Goal: Information Seeking & Learning: Learn about a topic

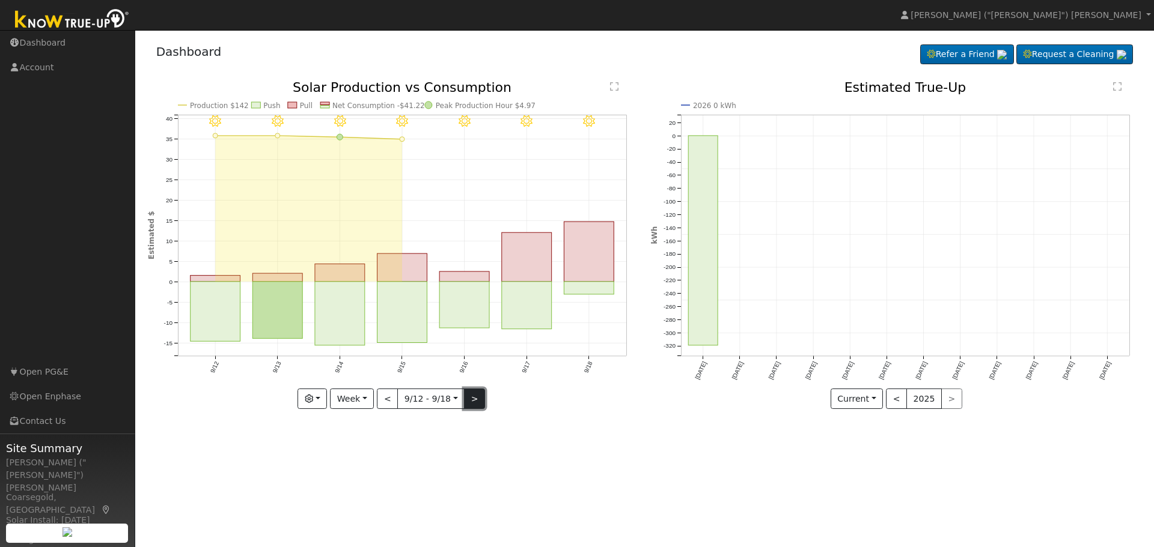
click at [470, 404] on button ">" at bounding box center [474, 399] width 21 height 20
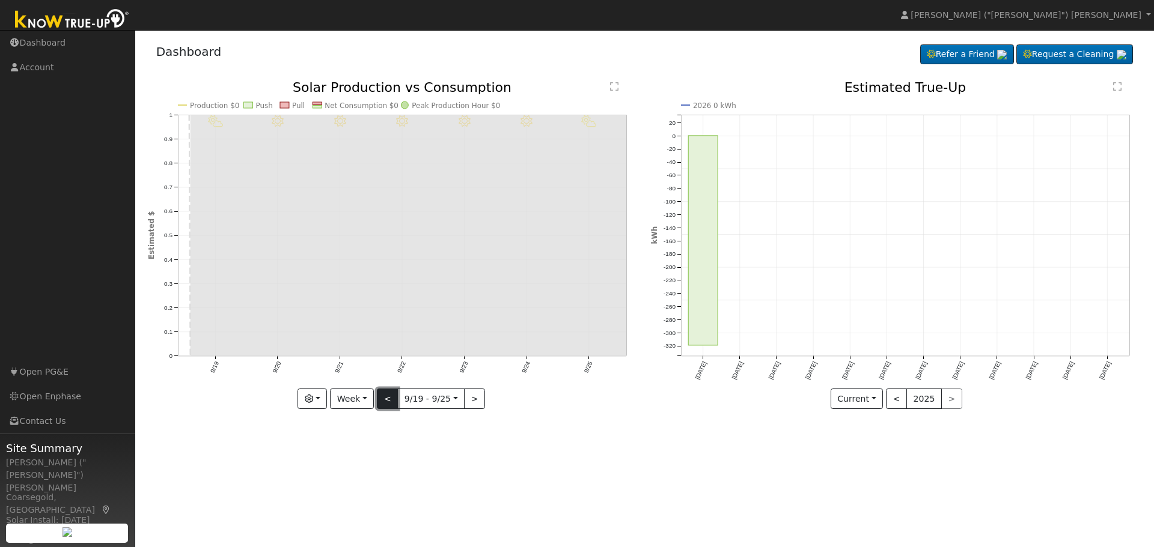
click at [386, 402] on button "<" at bounding box center [387, 399] width 21 height 20
type input "[DATE]"
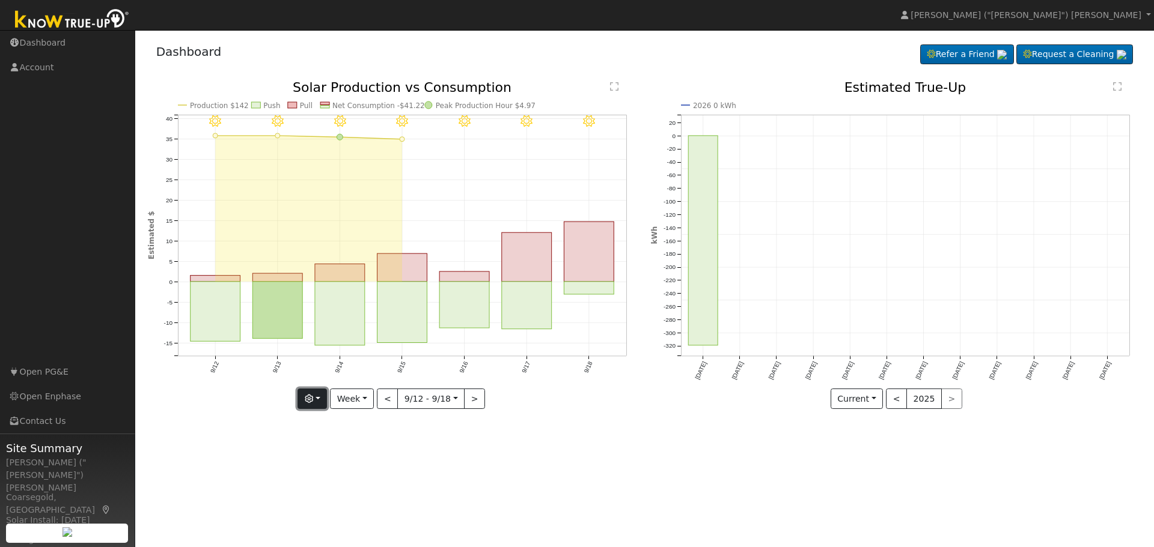
click at [313, 403] on icon "button" at bounding box center [309, 399] width 8 height 8
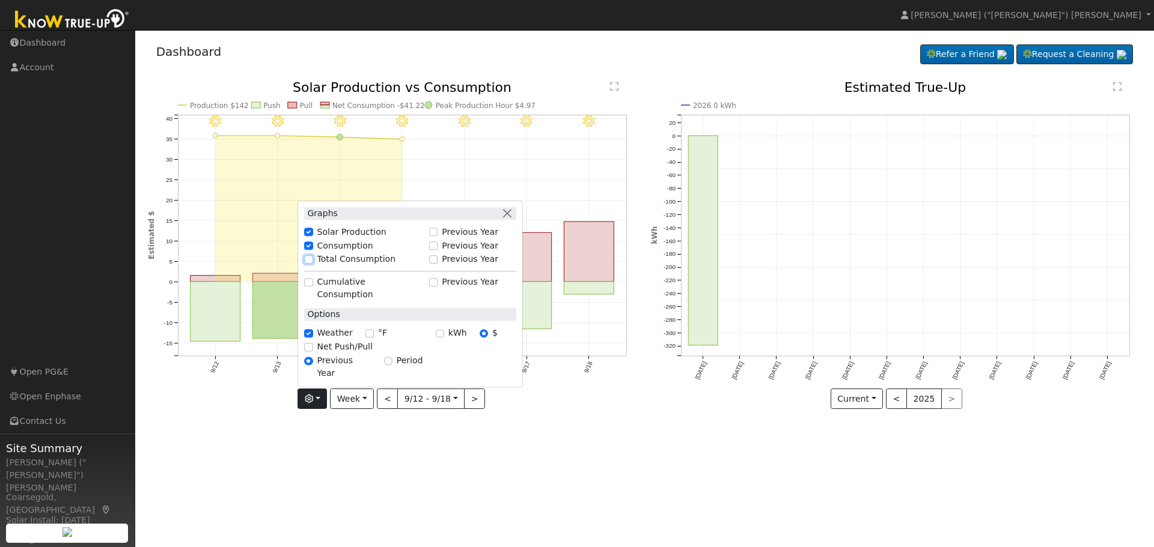
click at [312, 264] on input "Total Consumption" at bounding box center [308, 259] width 8 height 8
checkbox input "true"
click at [312, 351] on input "Net Push/Pull" at bounding box center [308, 347] width 8 height 8
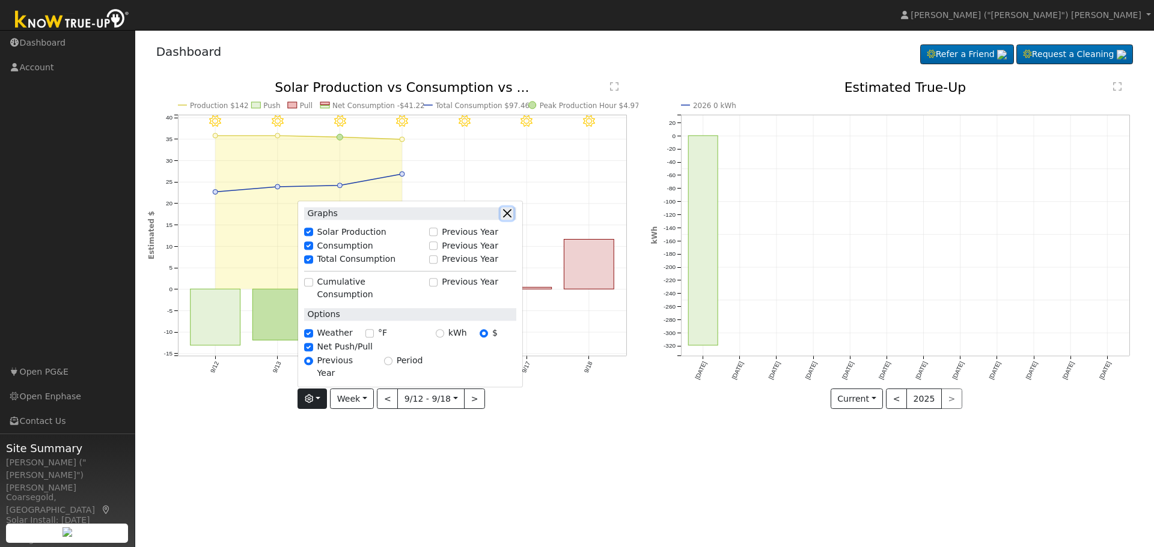
click at [511, 220] on button "button" at bounding box center [506, 213] width 13 height 13
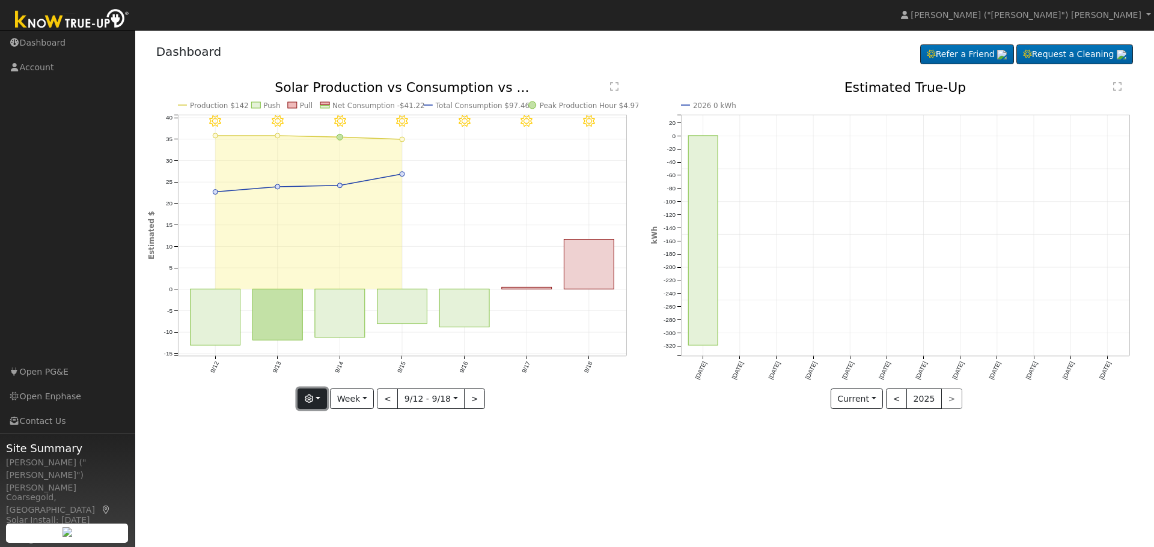
click at [313, 395] on icon "button" at bounding box center [309, 399] width 8 height 8
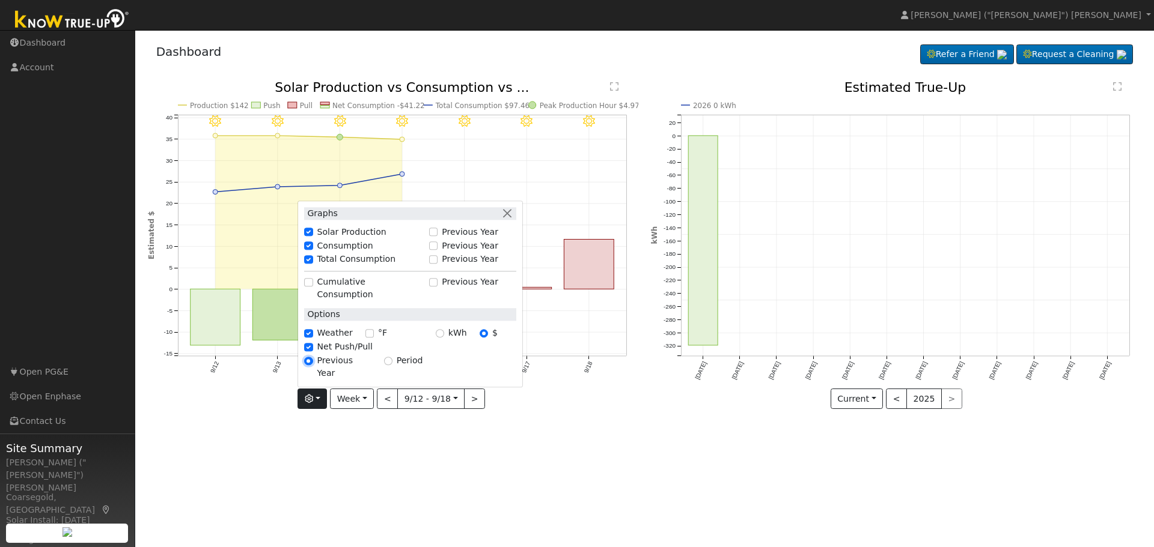
click at [312, 365] on input "Previous Year" at bounding box center [308, 361] width 8 height 8
click at [312, 351] on input "Net Push/Pull" at bounding box center [308, 347] width 8 height 8
checkbox input "false"
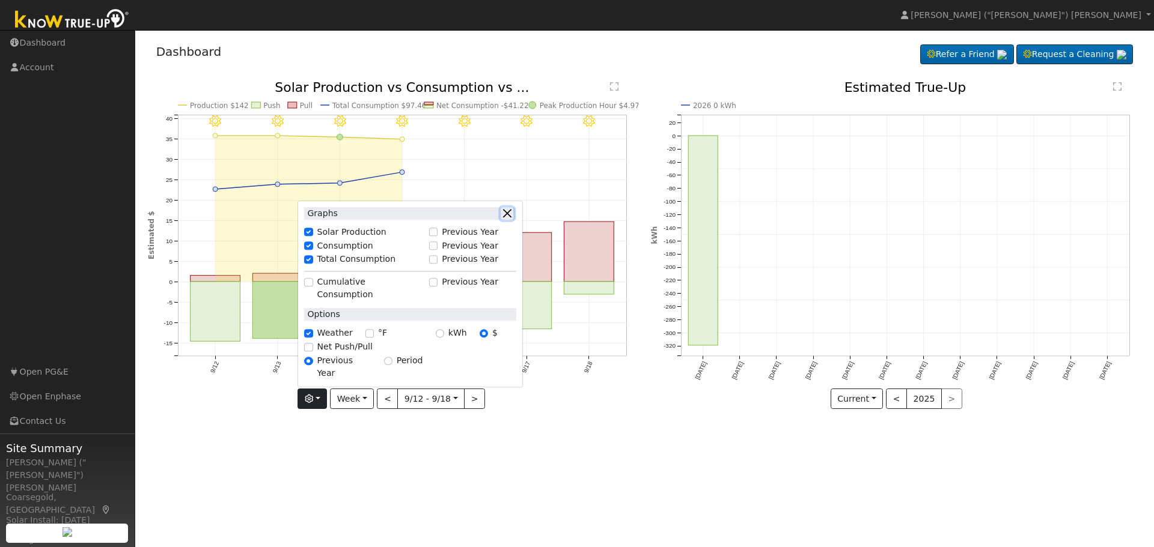
click at [511, 220] on button "button" at bounding box center [506, 213] width 13 height 13
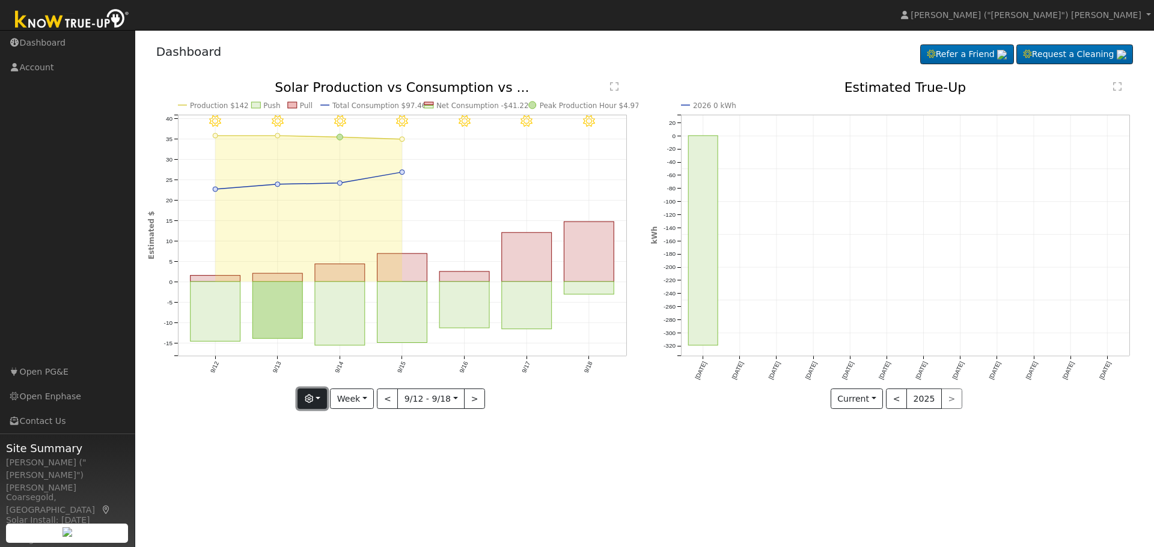
click at [324, 396] on button "button" at bounding box center [311, 399] width 29 height 20
click at [369, 399] on button "Week" at bounding box center [352, 399] width 44 height 20
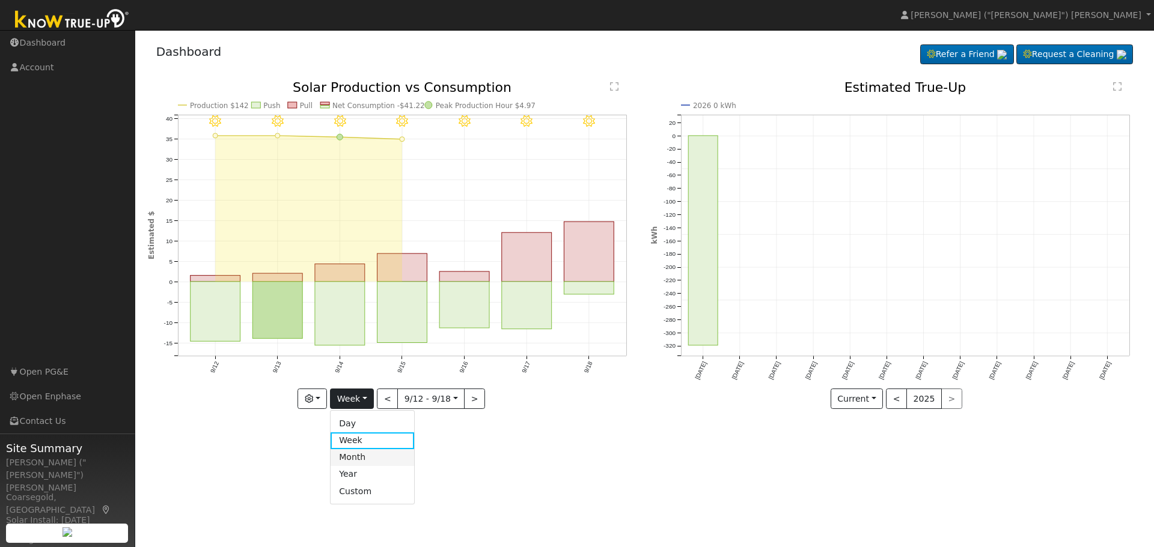
click at [368, 457] on link "Month" at bounding box center [372, 457] width 84 height 17
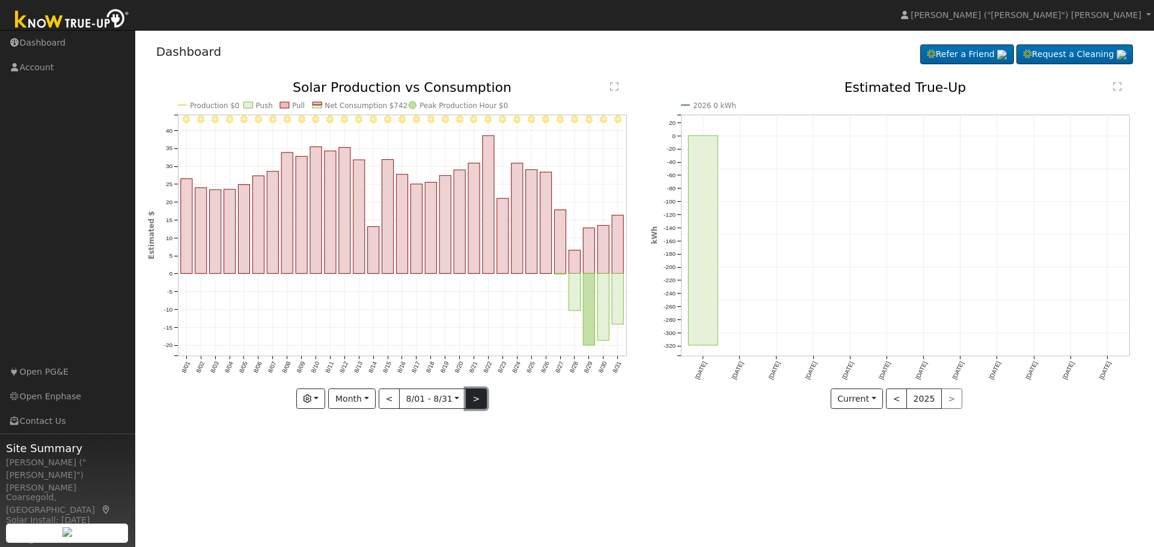
click at [471, 402] on button ">" at bounding box center [476, 399] width 21 height 20
type input "2025-09-01"
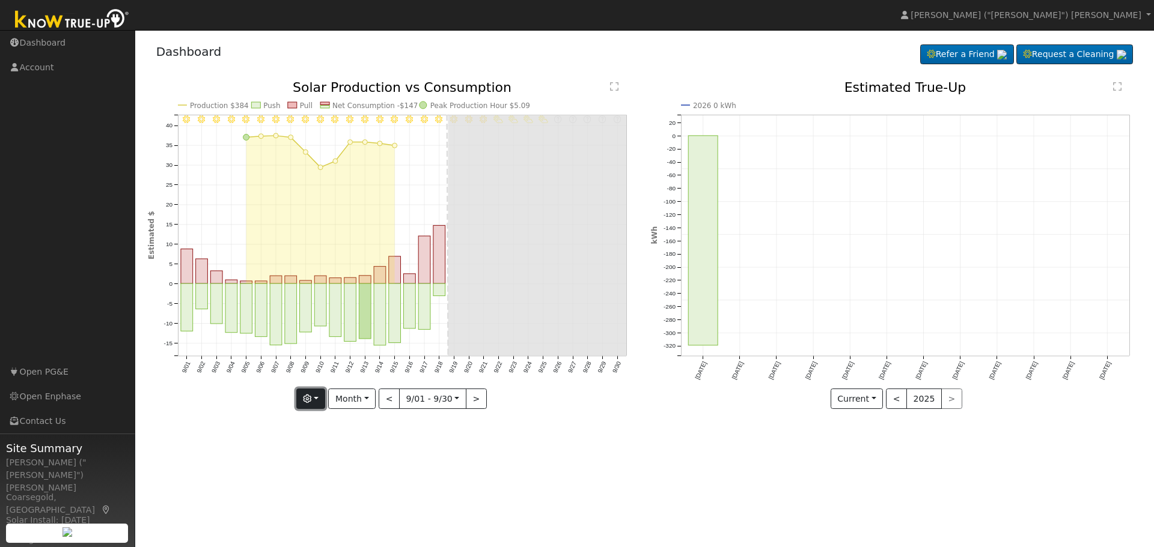
click at [316, 400] on button "button" at bounding box center [310, 399] width 29 height 20
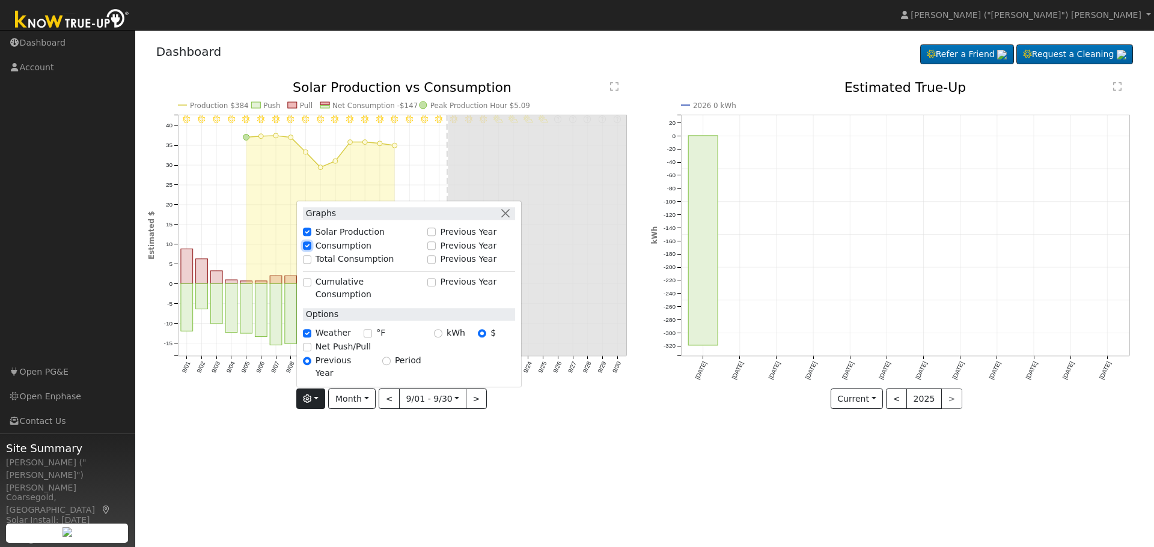
click at [309, 250] on input "Consumption" at bounding box center [307, 246] width 8 height 8
checkbox input "false"
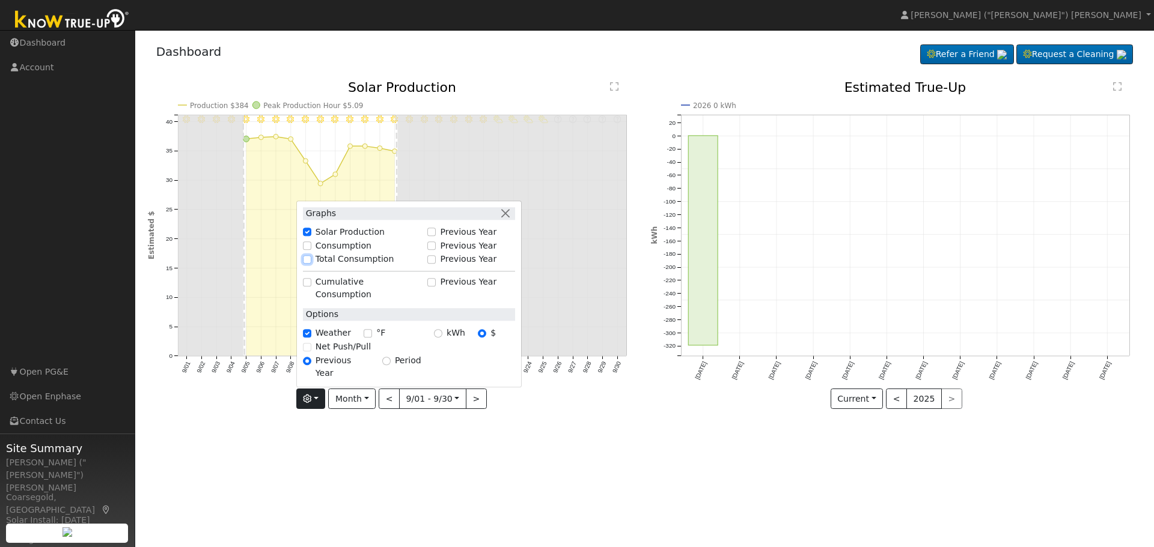
click at [308, 264] on input "Total Consumption" at bounding box center [307, 259] width 8 height 8
checkbox input "true"
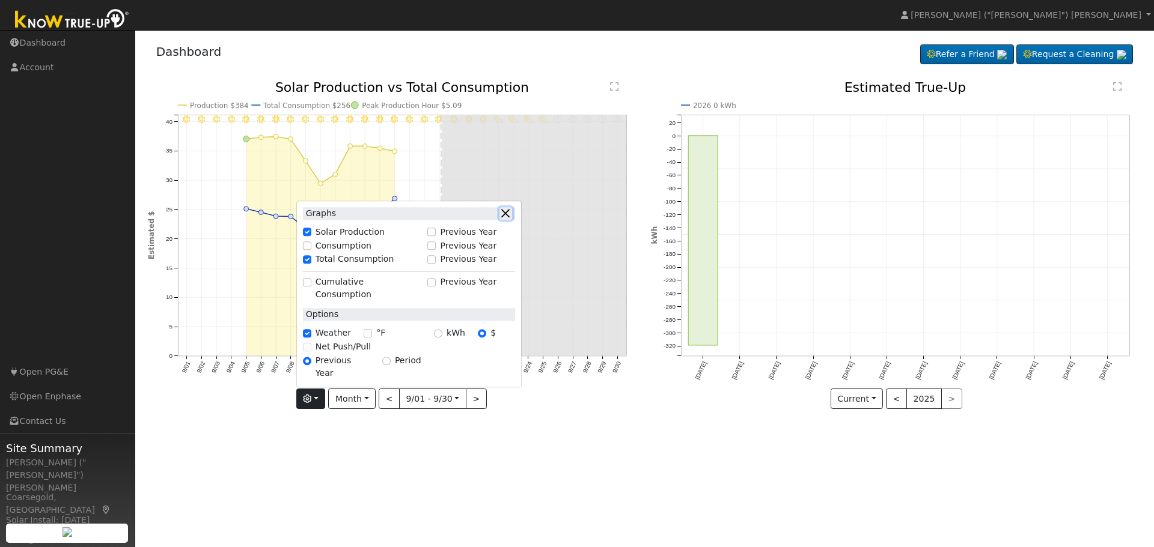
click at [509, 220] on button "button" at bounding box center [505, 213] width 13 height 13
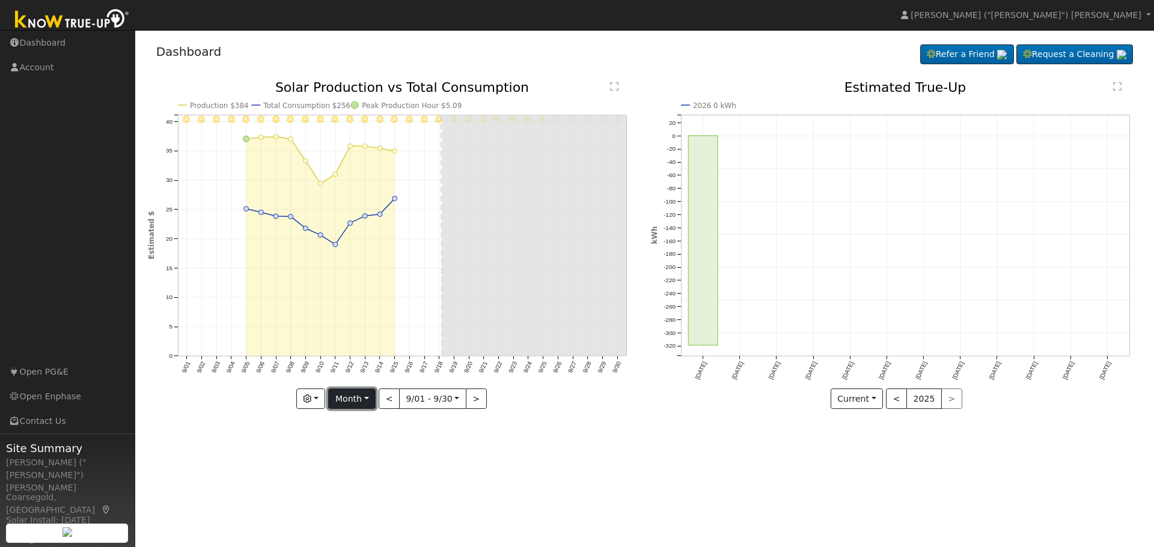
click at [367, 399] on button "Month" at bounding box center [351, 399] width 47 height 20
click at [358, 440] on link "Week" at bounding box center [371, 441] width 84 height 17
type input "[DATE]"
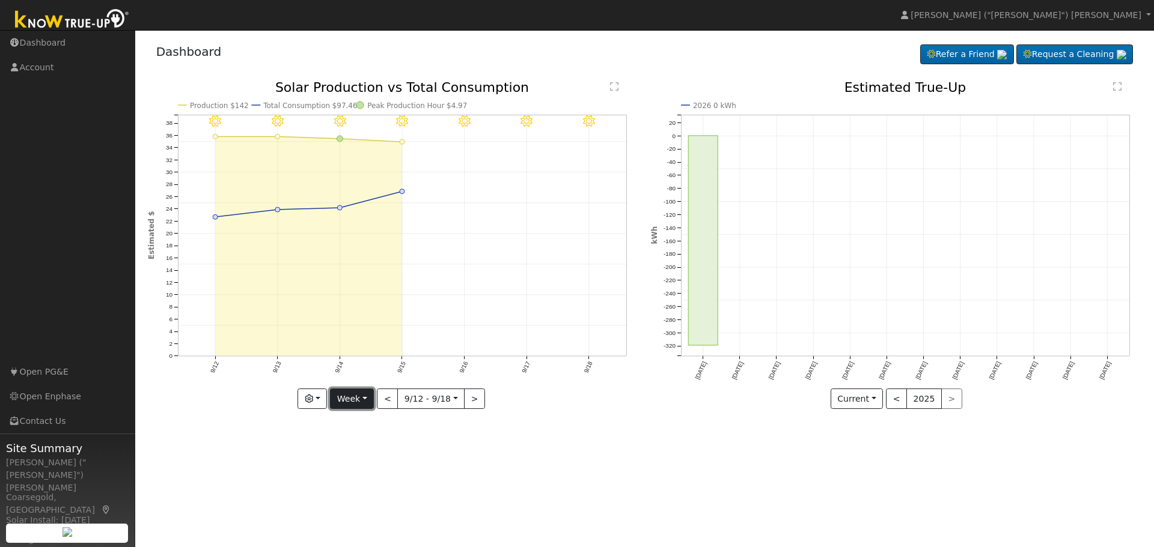
click at [365, 398] on button "Week" at bounding box center [352, 399] width 44 height 20
click at [322, 400] on button "button" at bounding box center [311, 399] width 29 height 20
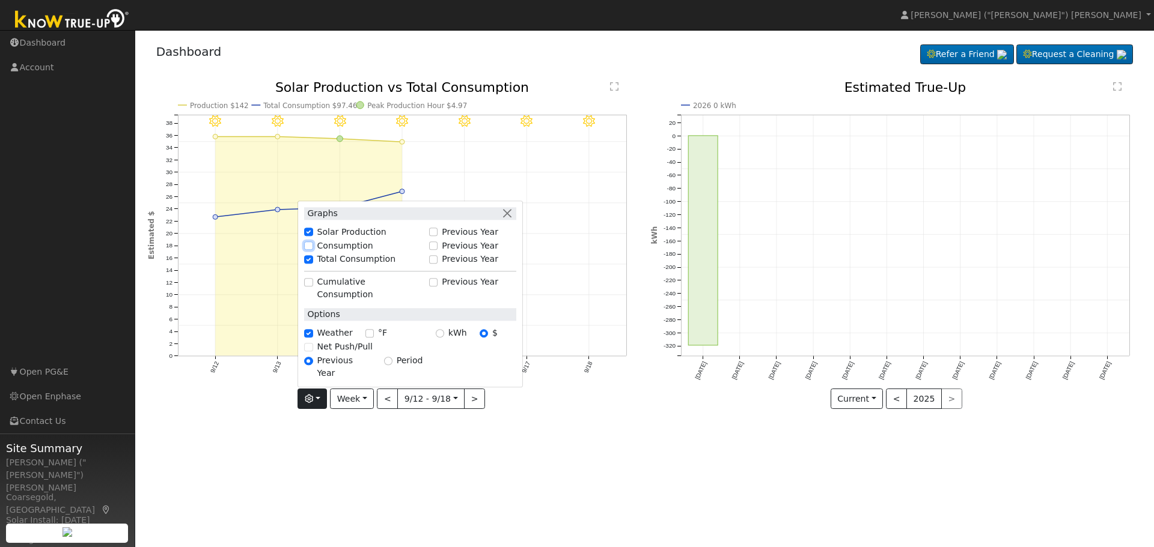
click at [312, 250] on input "Consumption" at bounding box center [308, 246] width 8 height 8
checkbox input "true"
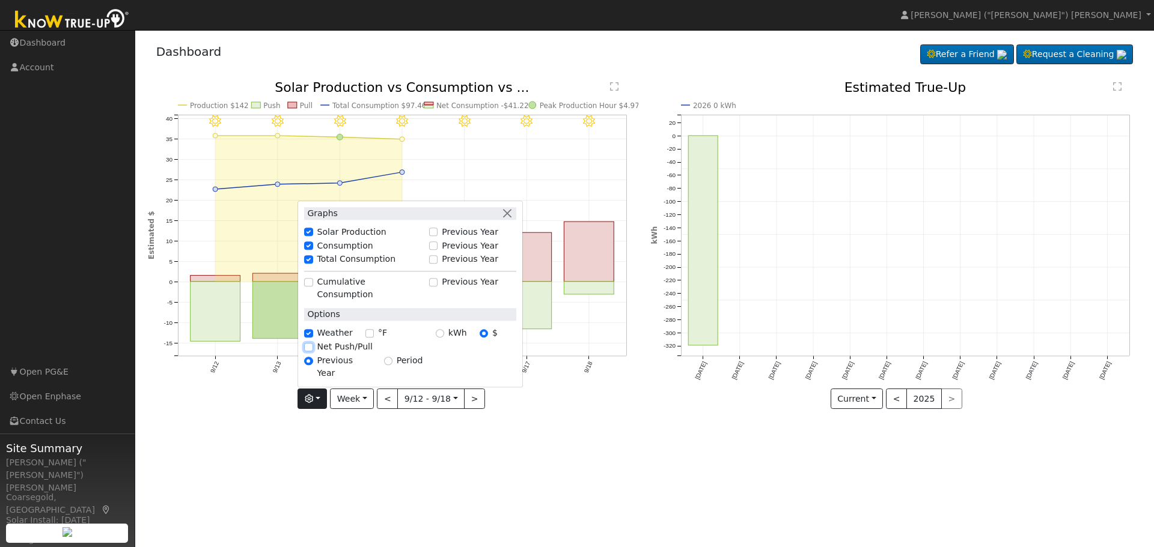
click at [312, 351] on input "Net Push/Pull" at bounding box center [308, 347] width 8 height 8
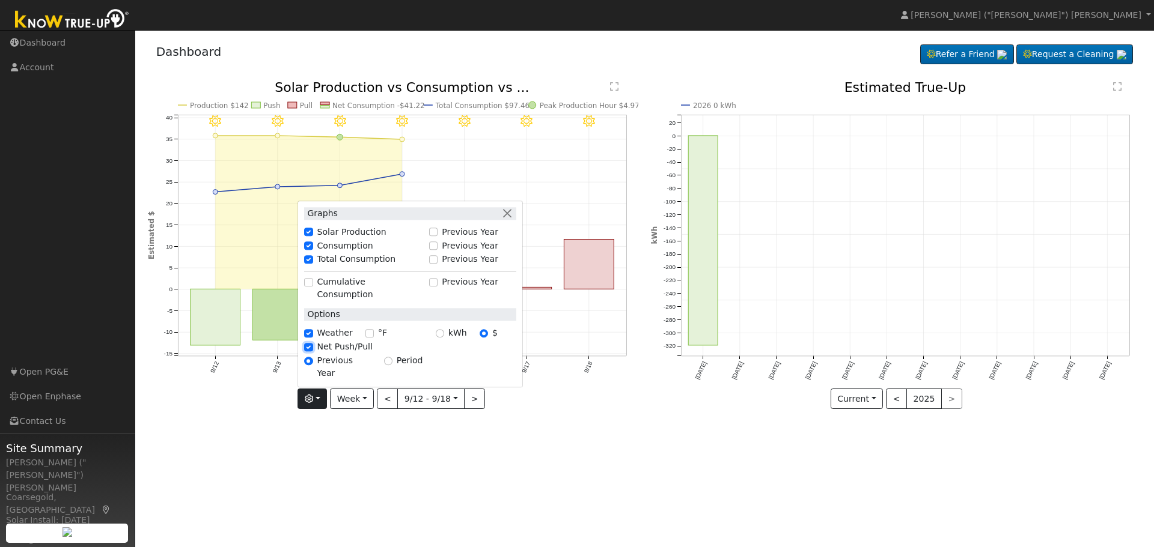
click at [312, 351] on input "Net Push/Pull" at bounding box center [308, 347] width 8 height 8
checkbox input "false"
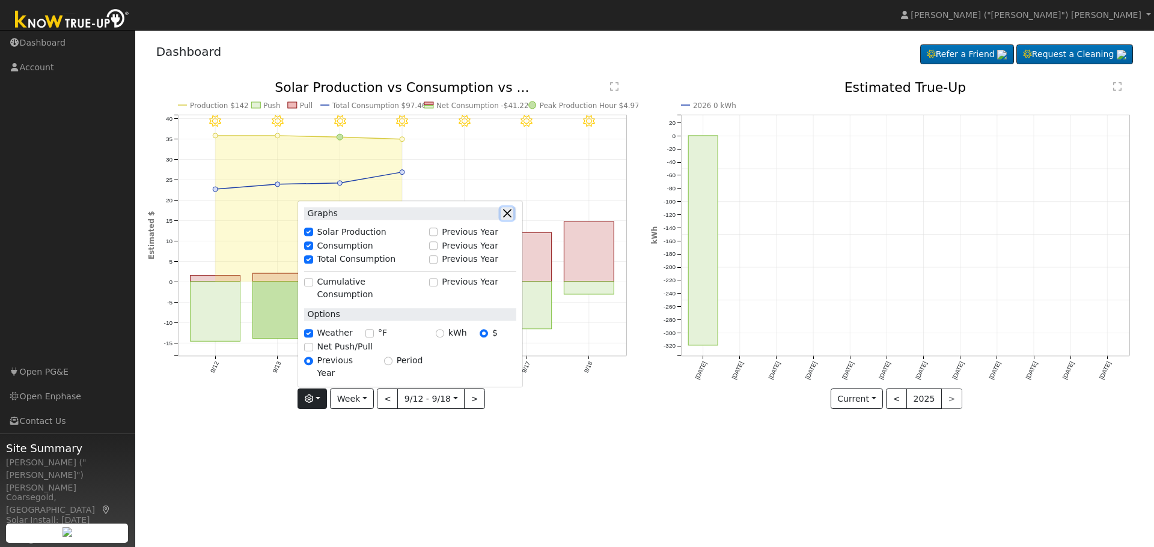
click at [511, 220] on button "button" at bounding box center [506, 213] width 13 height 13
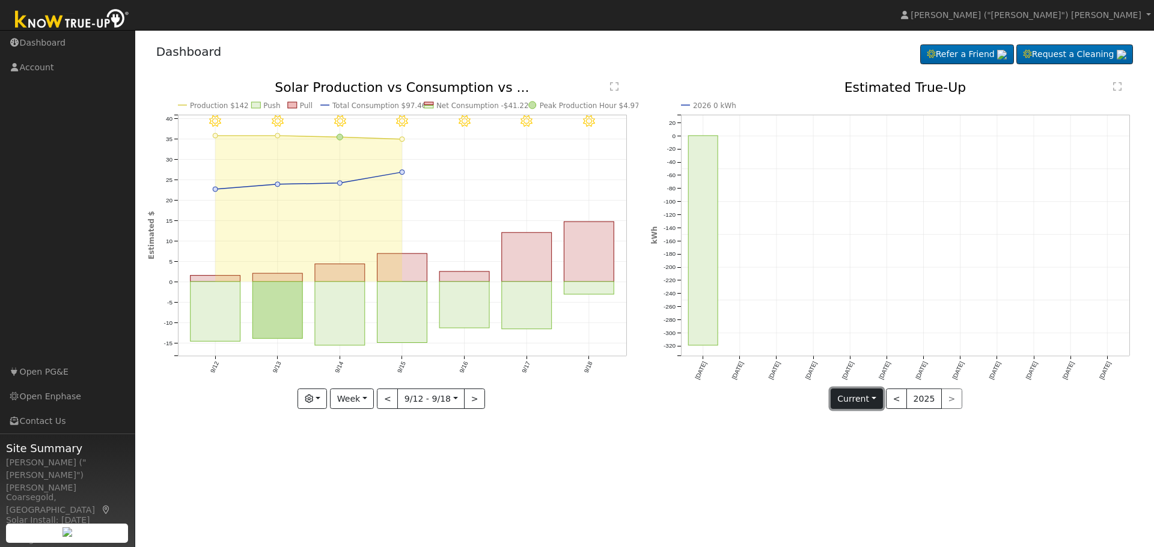
click at [871, 395] on button "Current" at bounding box center [856, 399] width 53 height 20
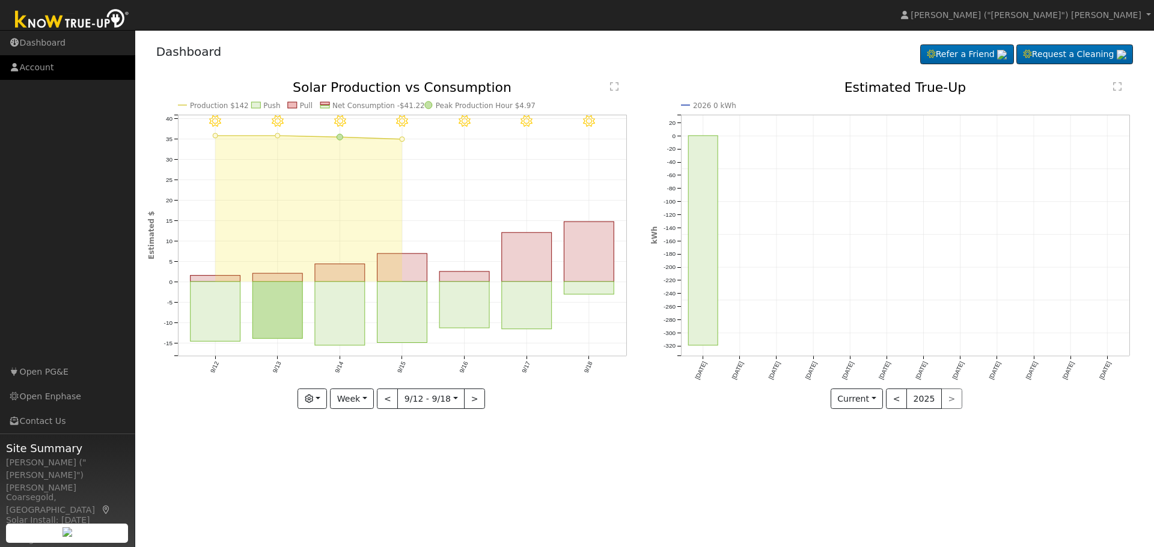
click at [35, 71] on link "Account" at bounding box center [67, 67] width 135 height 25
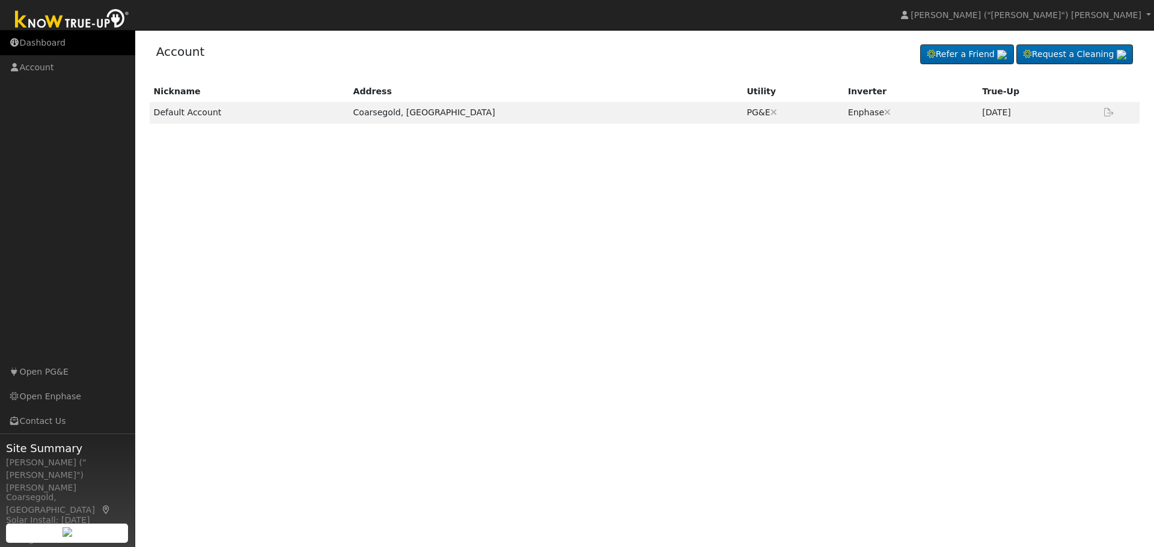
click at [37, 44] on link "Dashboard" at bounding box center [67, 43] width 135 height 25
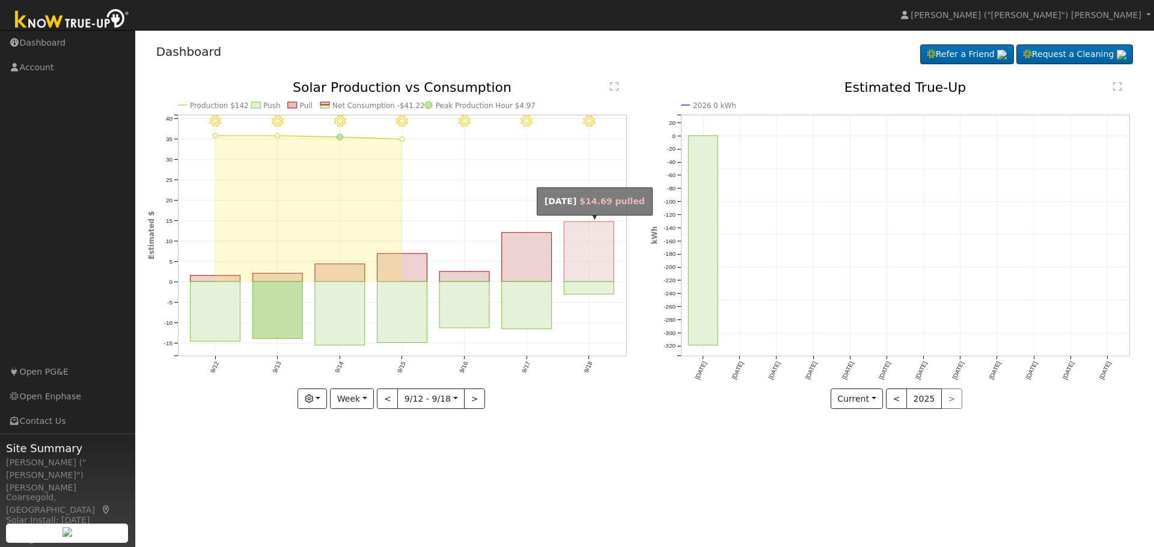
click at [589, 245] on rect "onclick=""" at bounding box center [589, 252] width 50 height 60
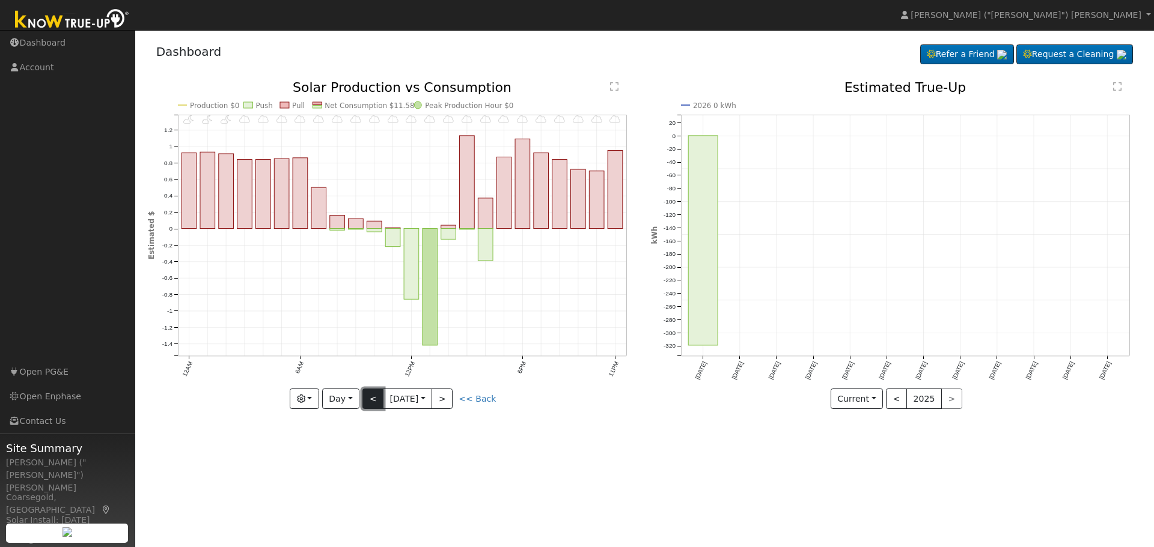
click at [375, 401] on button "<" at bounding box center [372, 399] width 21 height 20
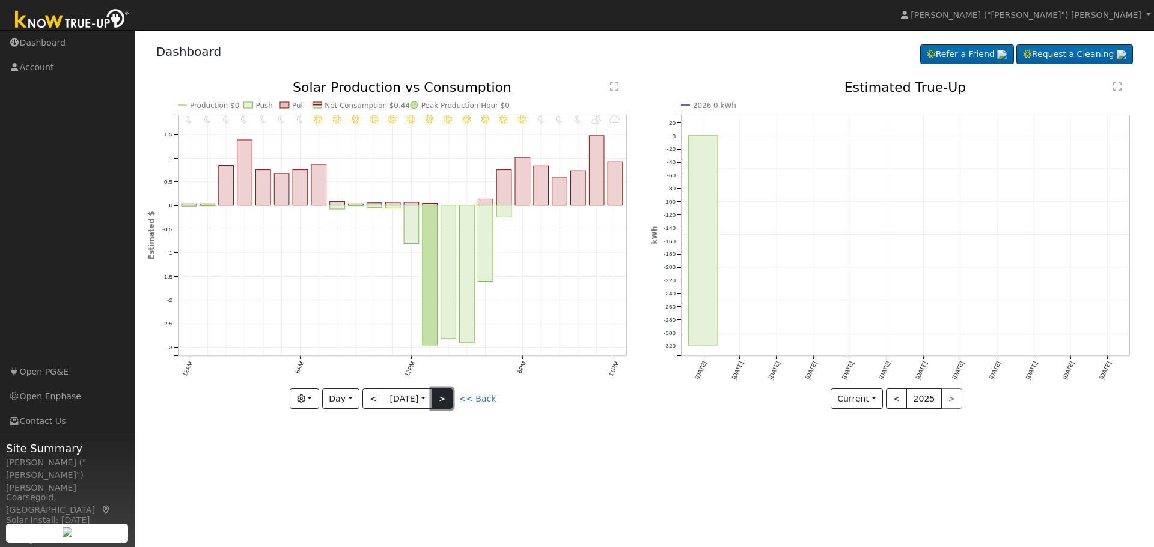
click at [447, 399] on button ">" at bounding box center [441, 399] width 21 height 20
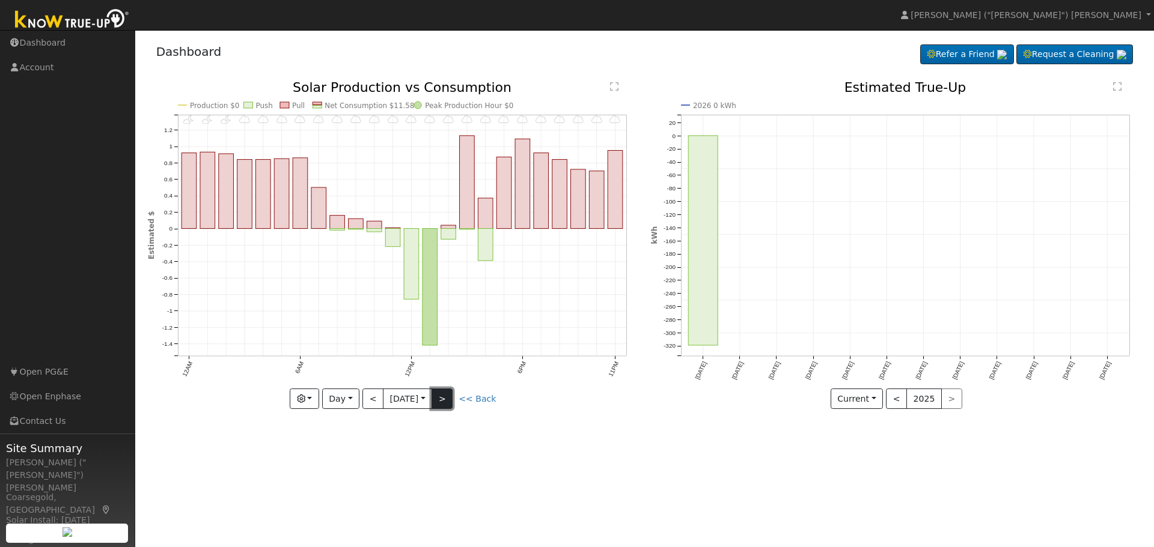
click at [447, 399] on button ">" at bounding box center [441, 399] width 21 height 20
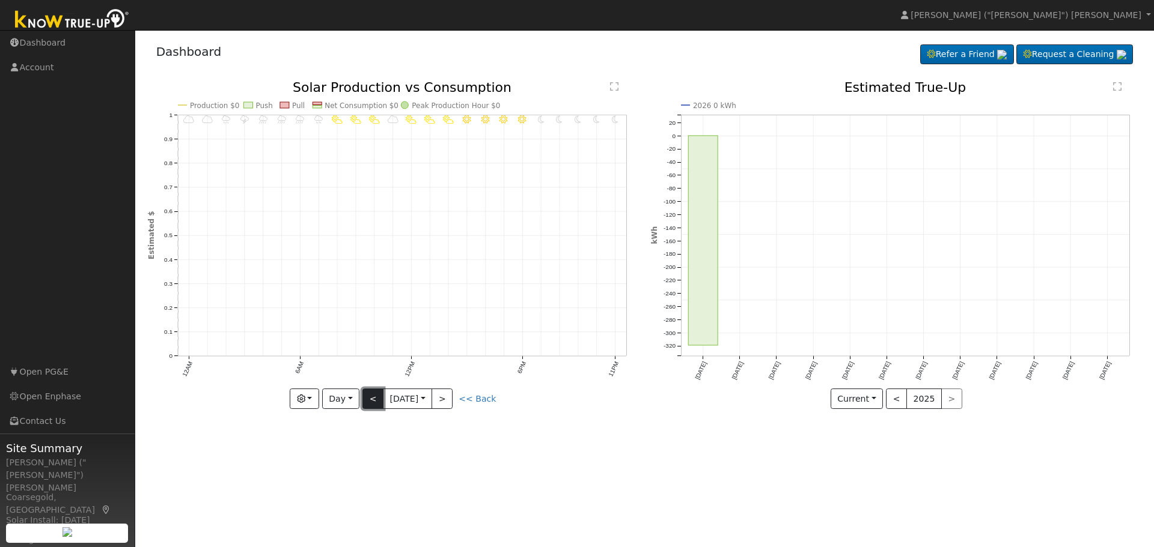
click at [371, 401] on button "<" at bounding box center [372, 399] width 21 height 20
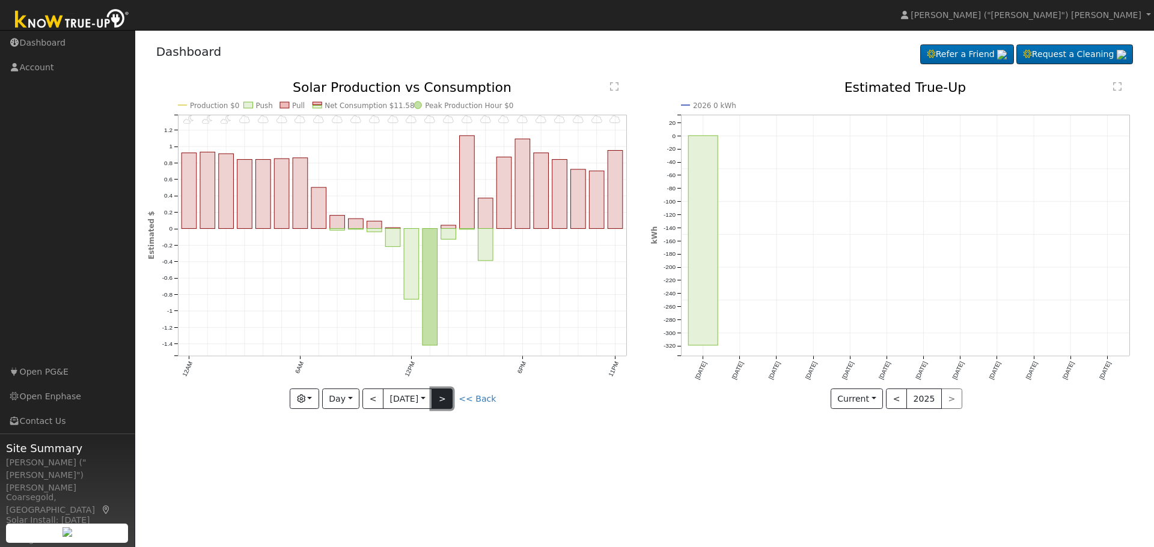
click at [451, 401] on button ">" at bounding box center [441, 399] width 21 height 20
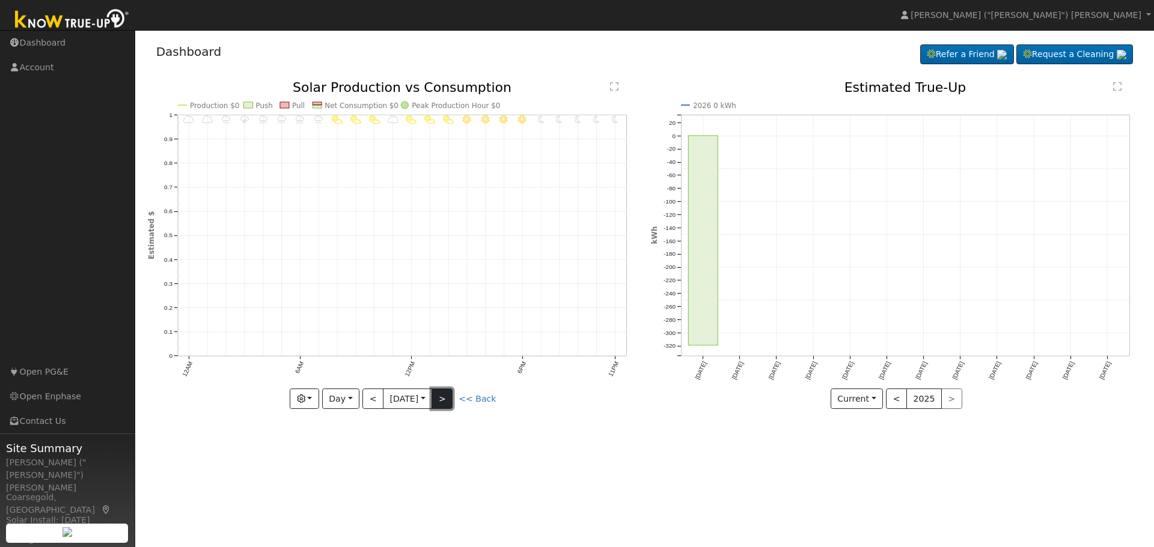
click at [446, 400] on button ">" at bounding box center [441, 399] width 21 height 20
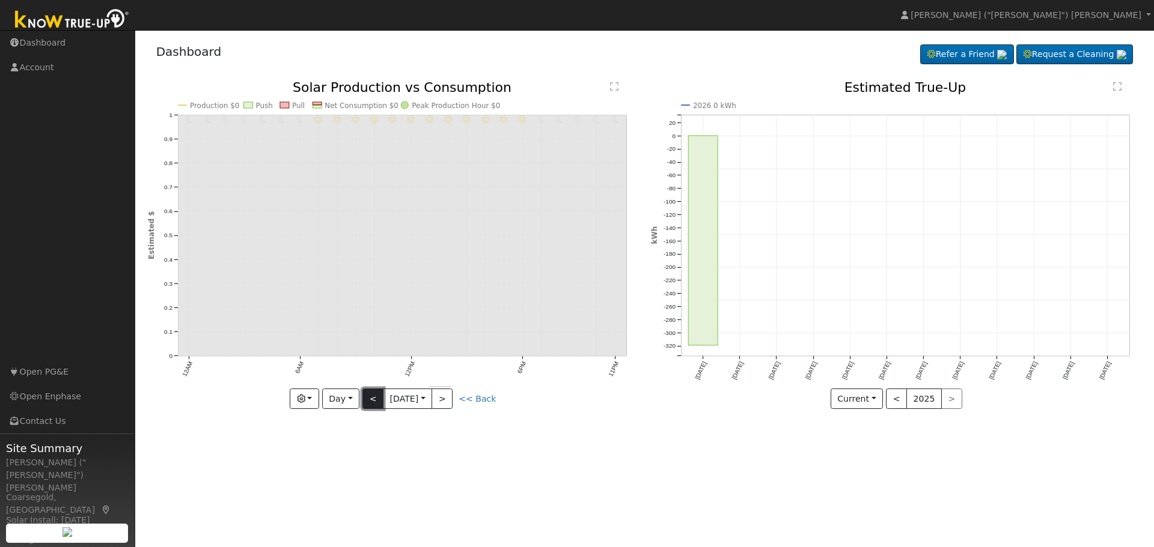
click at [375, 397] on button "<" at bounding box center [372, 399] width 21 height 20
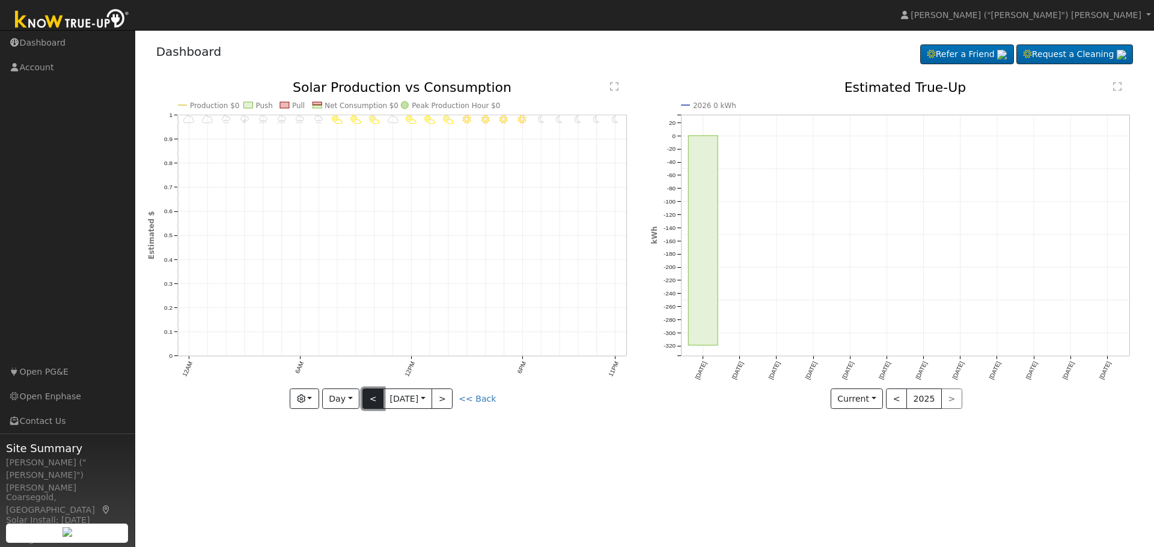
click at [375, 397] on button "<" at bounding box center [372, 399] width 21 height 20
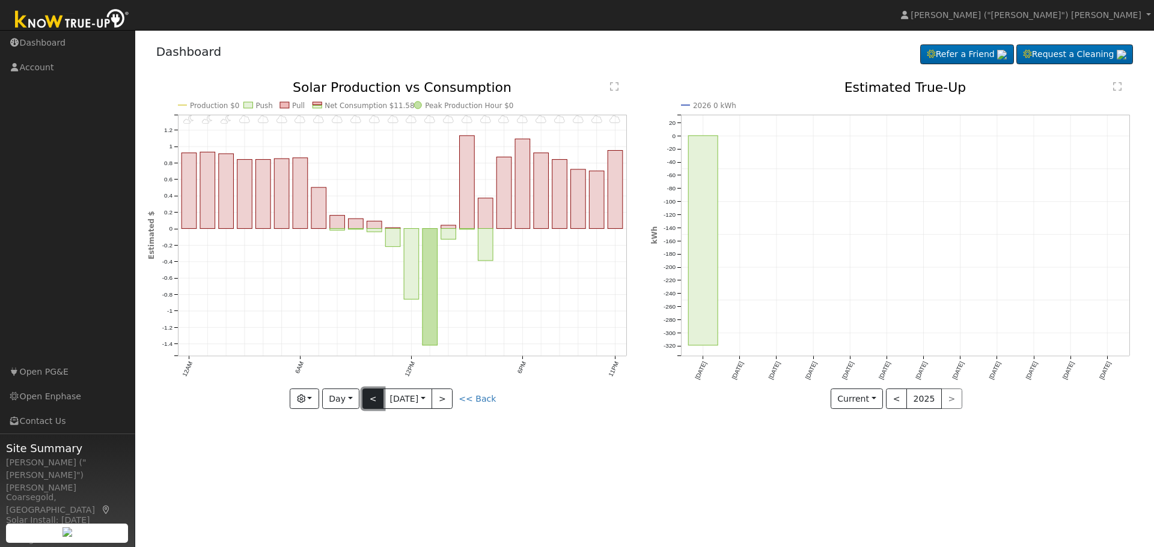
click at [375, 397] on button "<" at bounding box center [372, 399] width 21 height 20
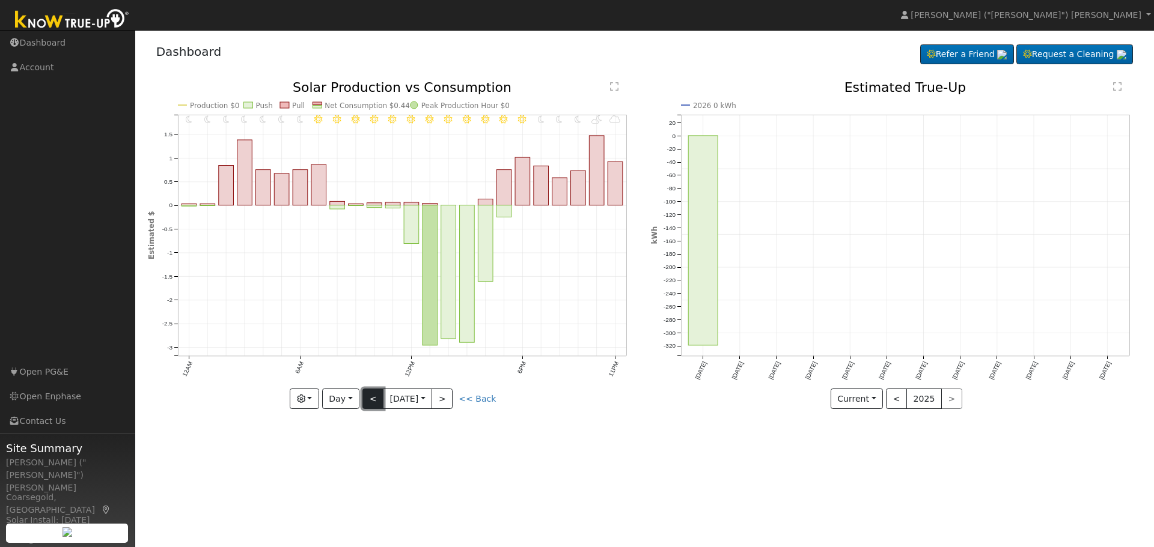
click at [375, 397] on button "<" at bounding box center [372, 399] width 21 height 20
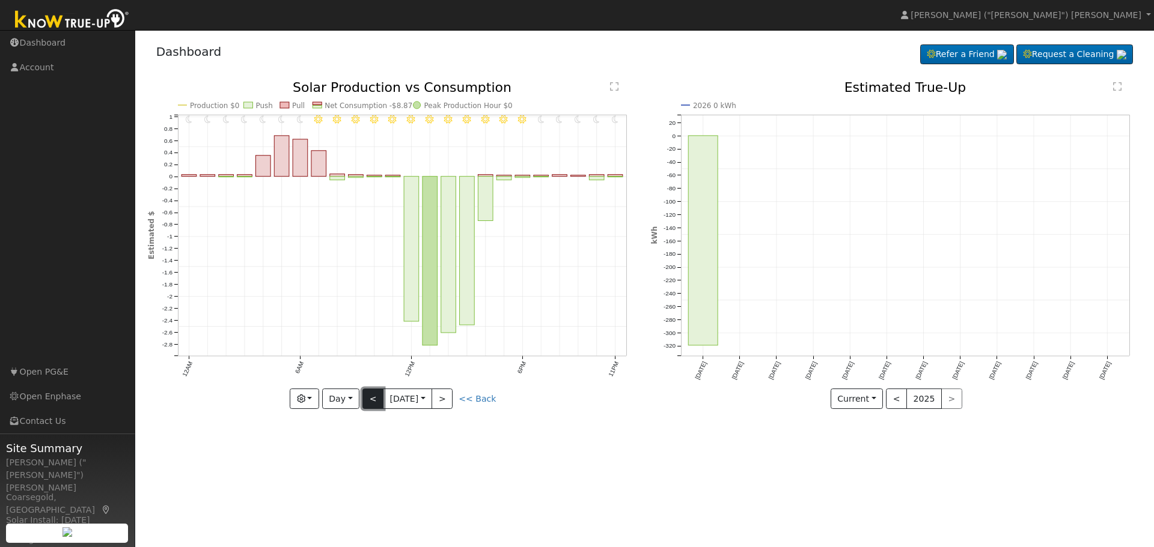
click at [374, 398] on button "<" at bounding box center [372, 399] width 21 height 20
type input "[DATE]"
